Goal: Transaction & Acquisition: Purchase product/service

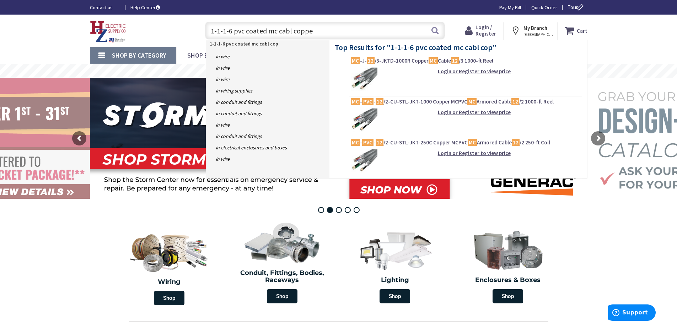
type input "1-1-1-6 pvc coated mc cabl copper"
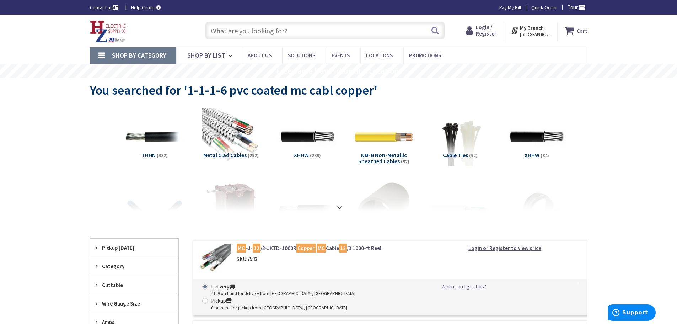
click at [235, 32] on input "text" at bounding box center [325, 31] width 240 height 18
type input "pvc coated mc cable"
click at [433, 29] on button "Search" at bounding box center [434, 30] width 9 height 16
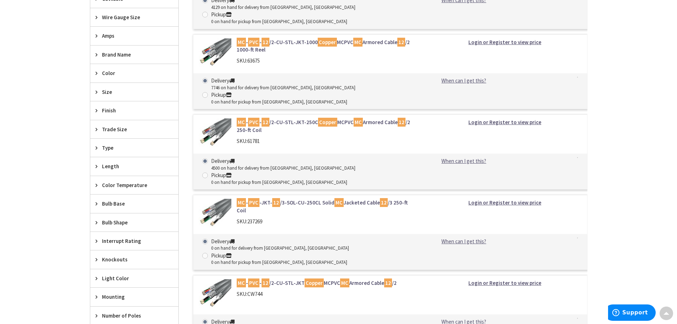
scroll to position [284, 0]
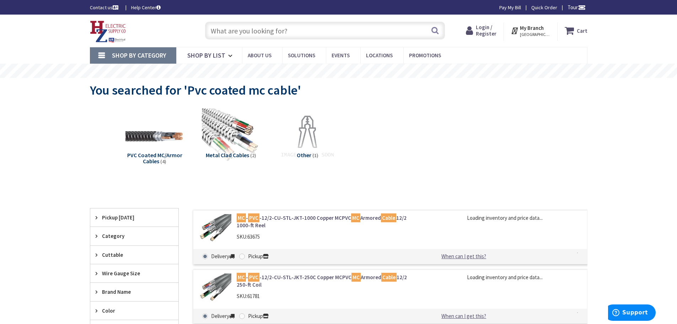
click at [486, 32] on span "Login / Register" at bounding box center [486, 30] width 21 height 13
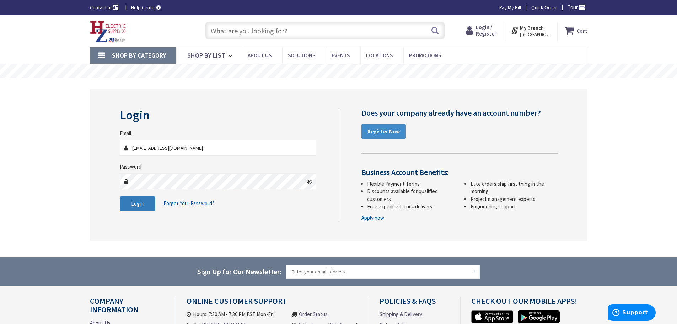
click at [141, 205] on span "Login" at bounding box center [137, 203] width 12 height 7
